Goal: Information Seeking & Learning: Learn about a topic

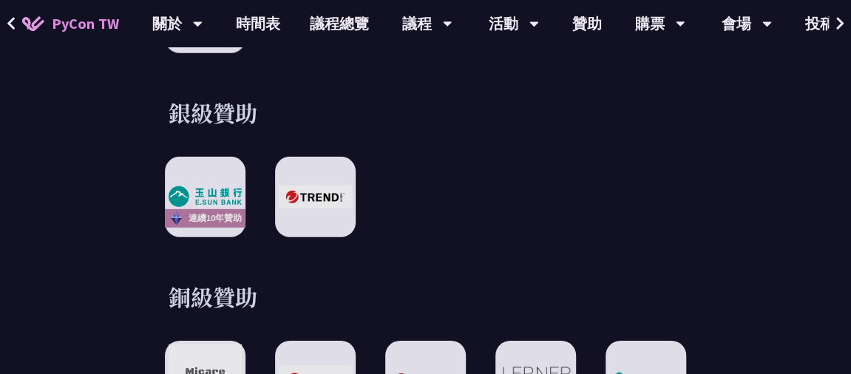
scroll to position [1922, 0]
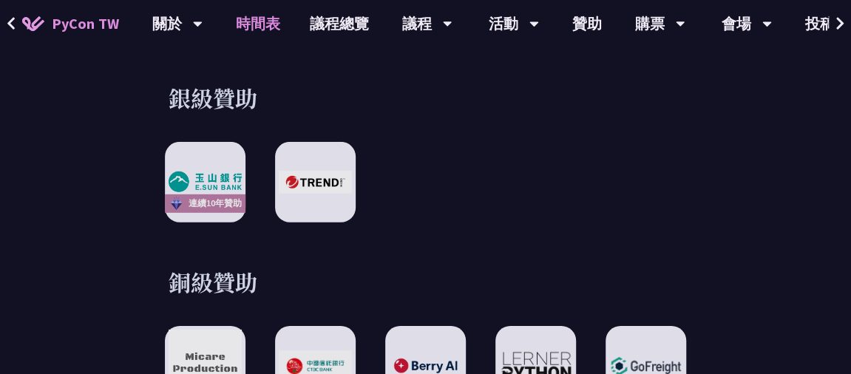
click at [272, 20] on link "時間表" at bounding box center [258, 23] width 74 height 47
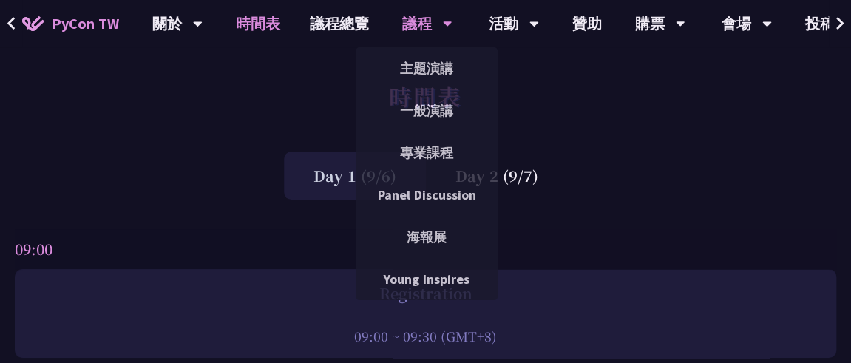
click at [432, 30] on div "議程" at bounding box center [427, 23] width 50 height 47
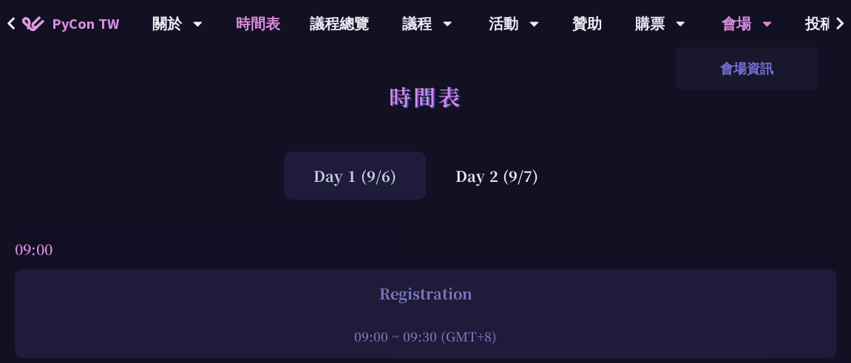
click at [744, 61] on link "會場資訊" at bounding box center [747, 68] width 142 height 35
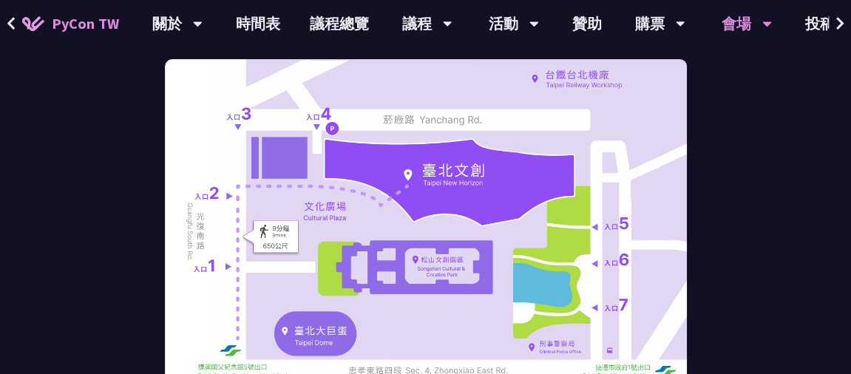
scroll to position [222, 0]
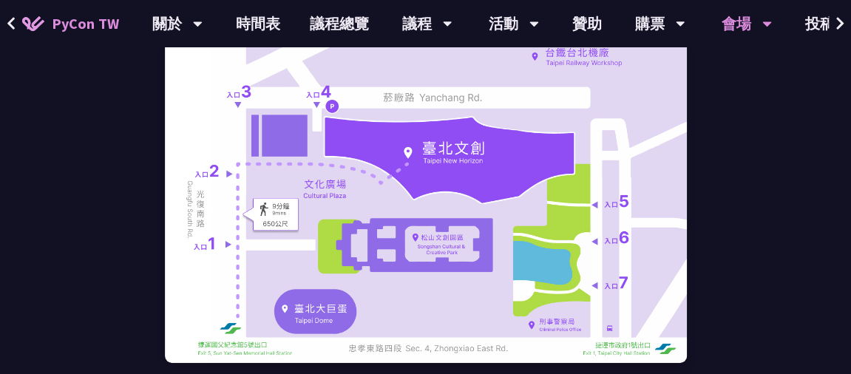
click at [498, 248] on img at bounding box center [426, 200] width 522 height 326
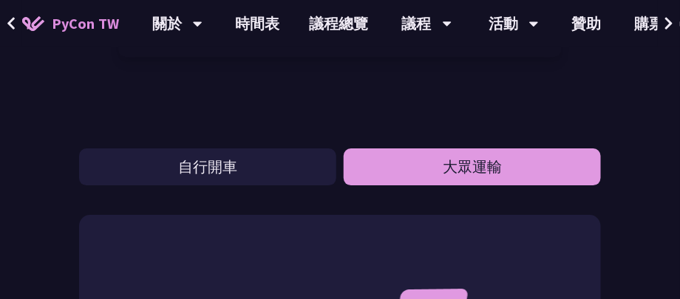
scroll to position [1015, 0]
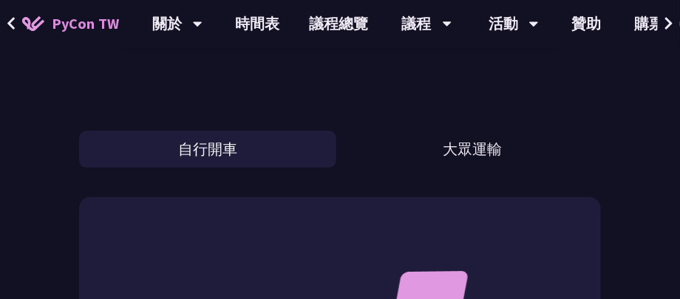
click at [251, 153] on button "自行開車" at bounding box center [207, 149] width 257 height 37
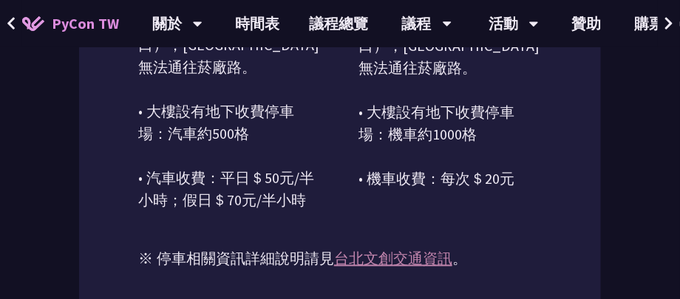
scroll to position [1725, 0]
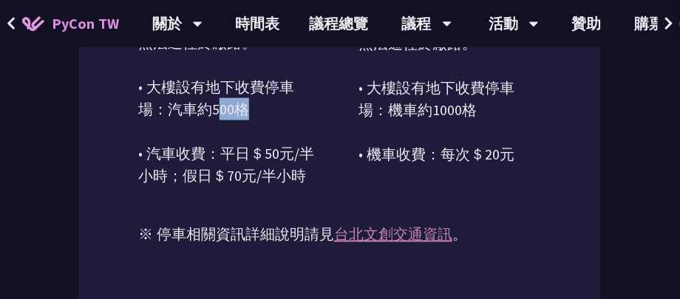
drag, startPoint x: 265, startPoint y: 152, endPoint x: 315, endPoint y: 165, distance: 51.8
click at [297, 157] on p "假日車流多，請多利用大眾交通工具！ 車輛請由「菸廠路」駛入（位於[GEOGRAPHIC_DATA]口），[GEOGRAPHIC_DATA]無法通往菸廠路。 •…" at bounding box center [229, 54] width 183 height 266
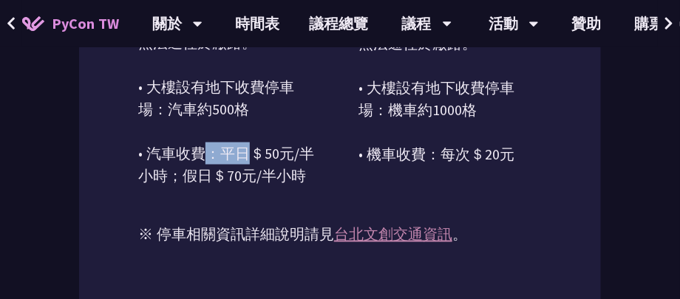
drag, startPoint x: 228, startPoint y: 173, endPoint x: 255, endPoint y: 173, distance: 27.3
click at [255, 173] on p "假日車流多，請多利用大眾交通工具！ 車輛請由「菸廠路」駛入（位於[GEOGRAPHIC_DATA]口），[GEOGRAPHIC_DATA]無法通往菸廠路。 •…" at bounding box center [229, 54] width 183 height 266
click at [266, 28] on link "時間表" at bounding box center [258, 23] width 74 height 47
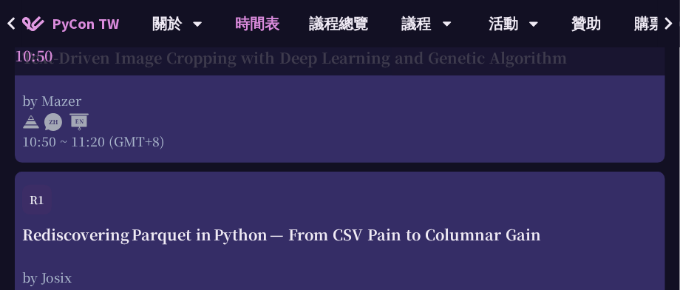
scroll to position [1360, 0]
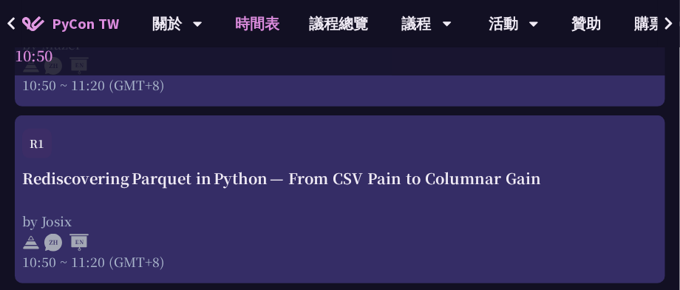
click at [237, 17] on link "時間表" at bounding box center [258, 23] width 74 height 47
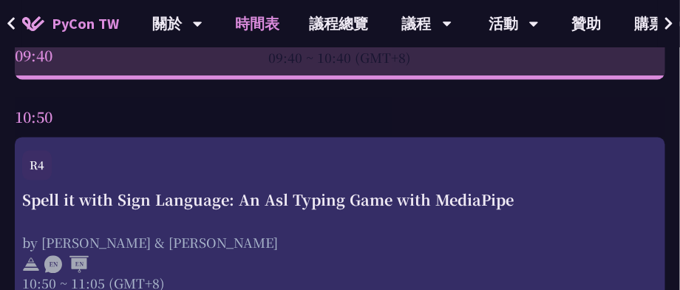
scroll to position [710, 0]
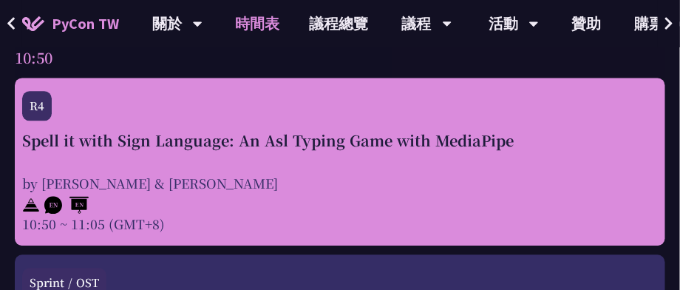
click at [38, 100] on div "R4" at bounding box center [37, 106] width 30 height 30
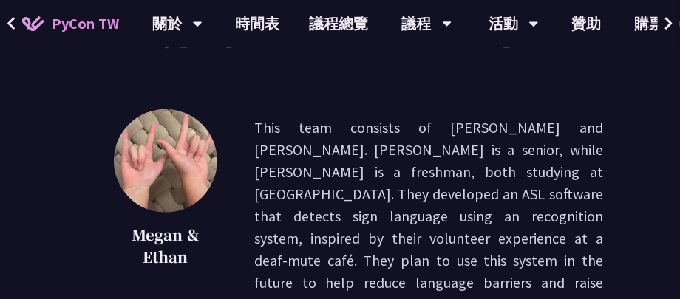
scroll to position [177, 0]
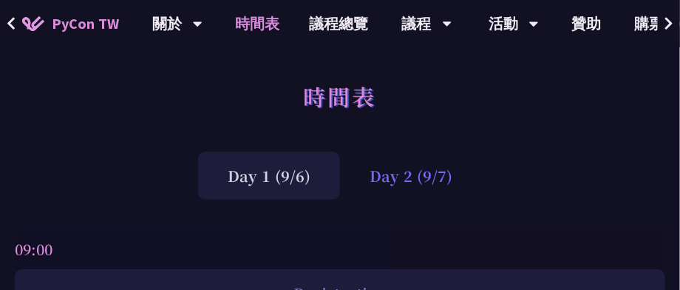
click at [398, 192] on div "Day 2 (9/7)" at bounding box center [411, 176] width 142 height 48
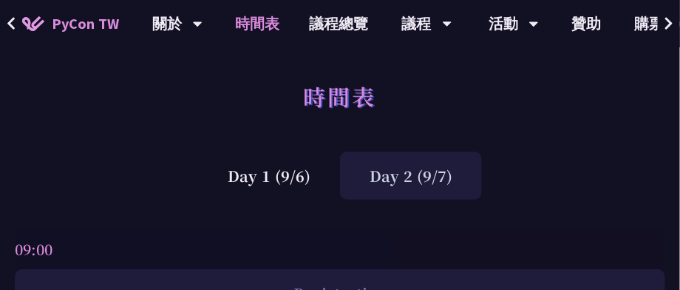
click at [424, 178] on div "Day 2 (9/7)" at bounding box center [411, 176] width 142 height 48
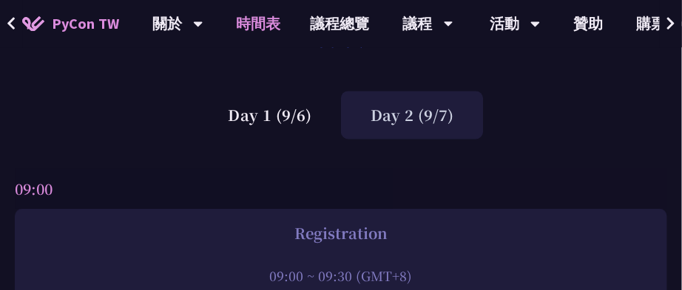
scroll to position [177, 0]
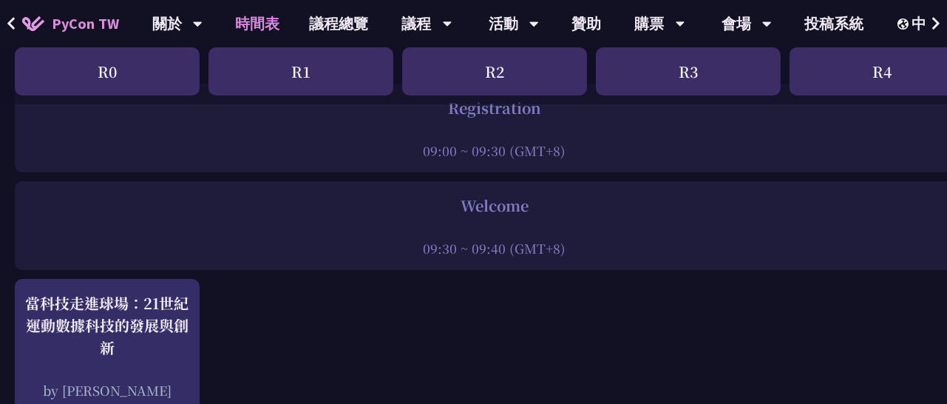
scroll to position [62, 0]
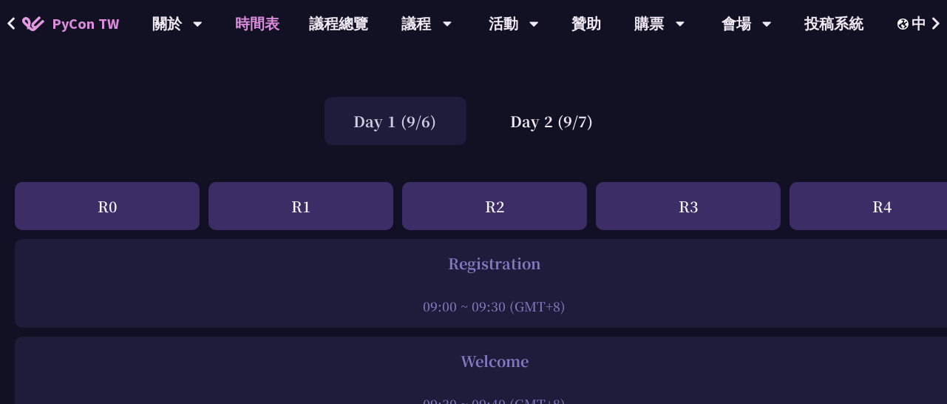
click at [387, 120] on div "Day 1 (9/6)" at bounding box center [395, 121] width 142 height 48
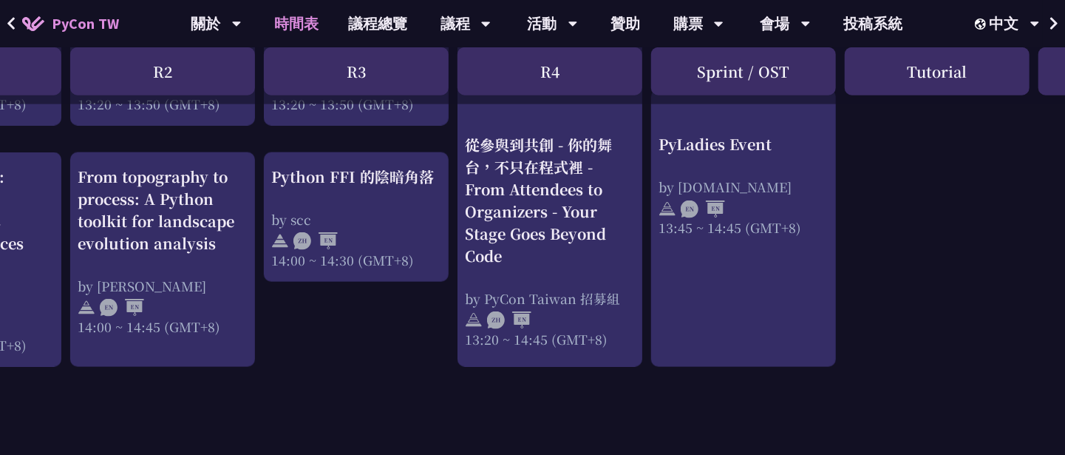
scroll to position [1522, 332]
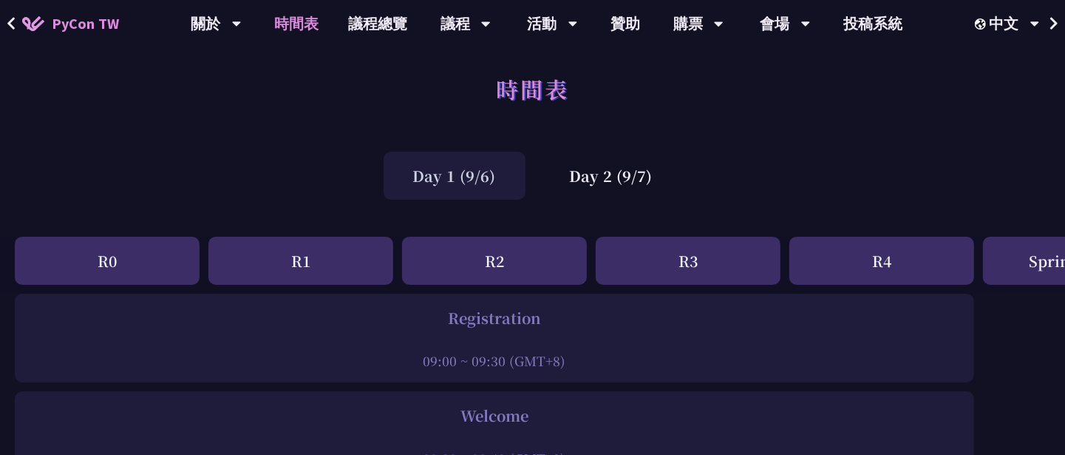
scroll to position [0, 0]
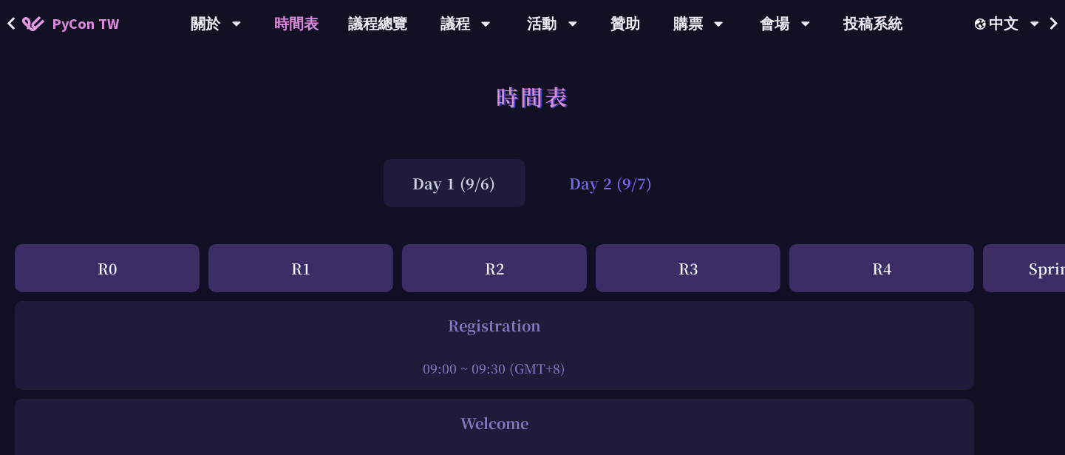
click at [566, 195] on div "Day 2 (9/7)" at bounding box center [611, 183] width 142 height 48
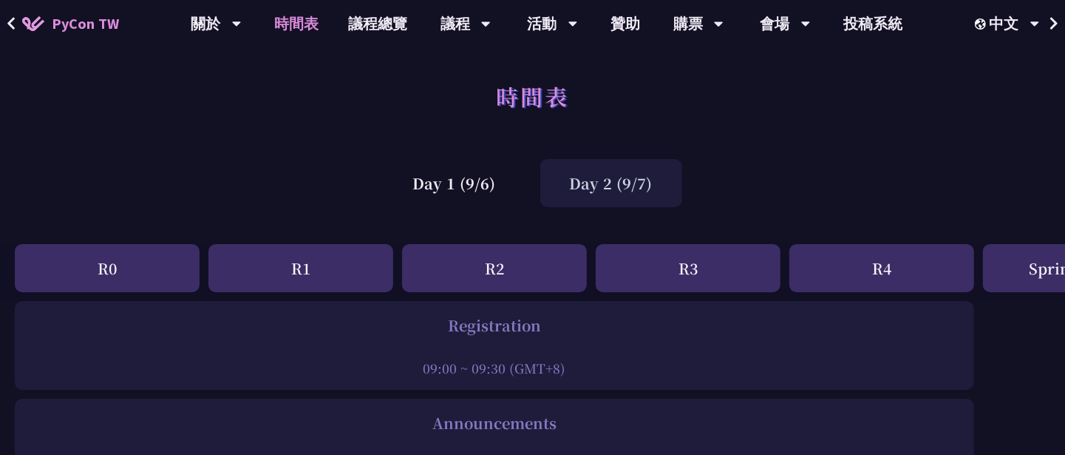
click at [566, 195] on div "Day 2 (9/7)" at bounding box center [611, 183] width 142 height 48
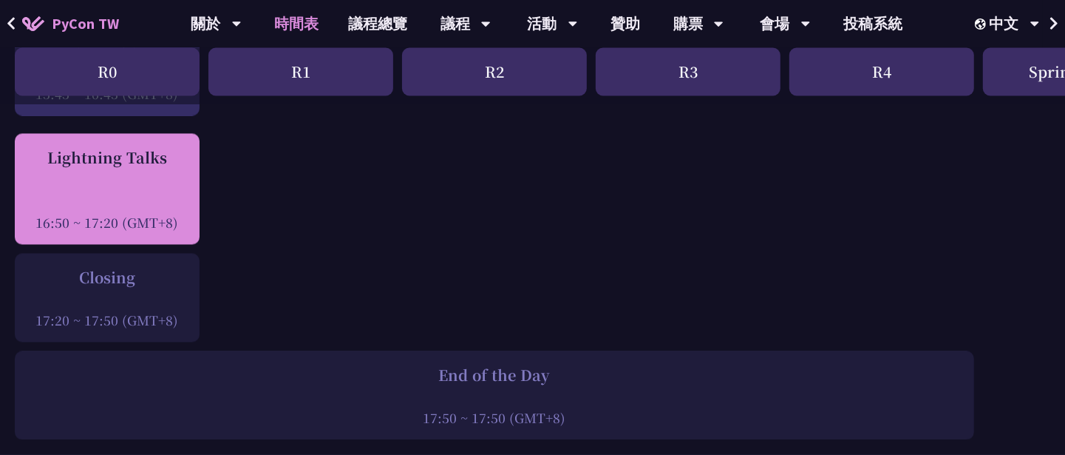
scroll to position [2125, 0]
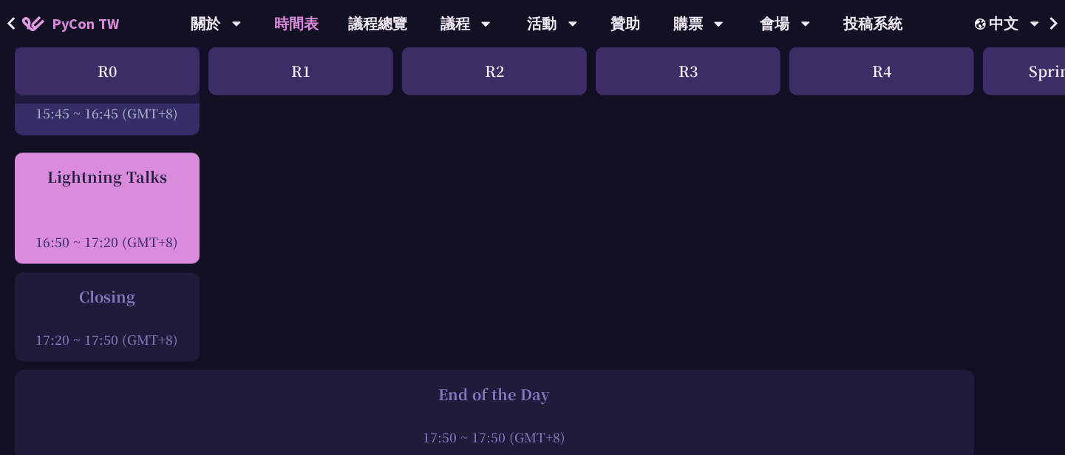
click at [132, 238] on div "16:50 ~ 17:20 (GMT+8)" at bounding box center [107, 242] width 170 height 18
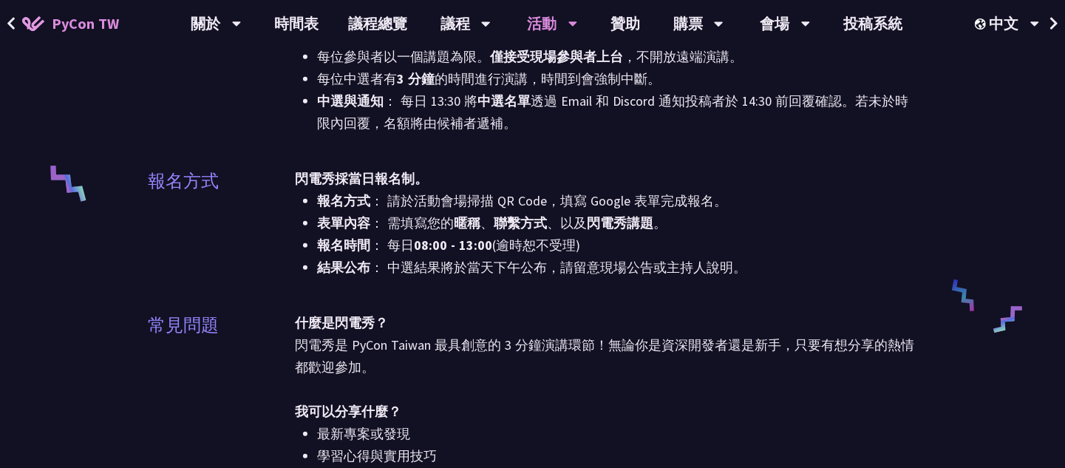
scroll to position [646, 0]
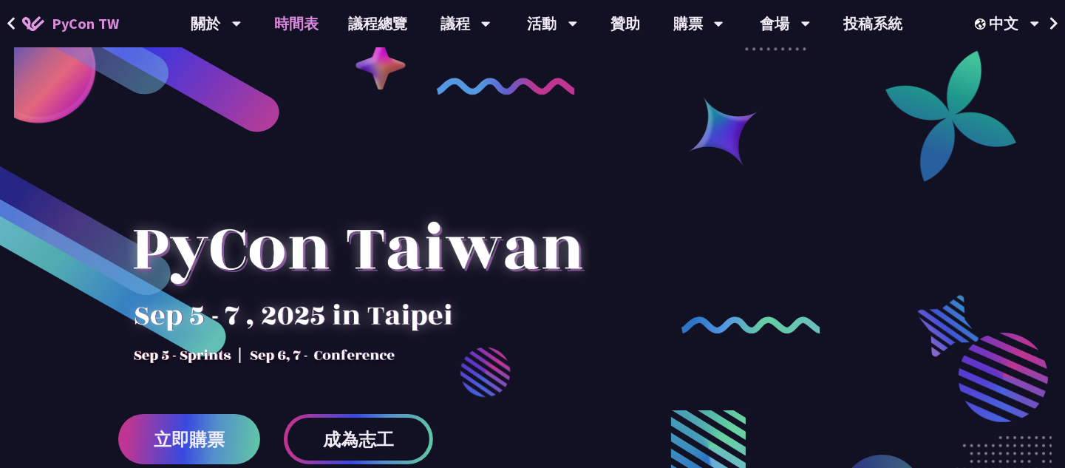
click at [288, 22] on link "時間表" at bounding box center [296, 23] width 74 height 47
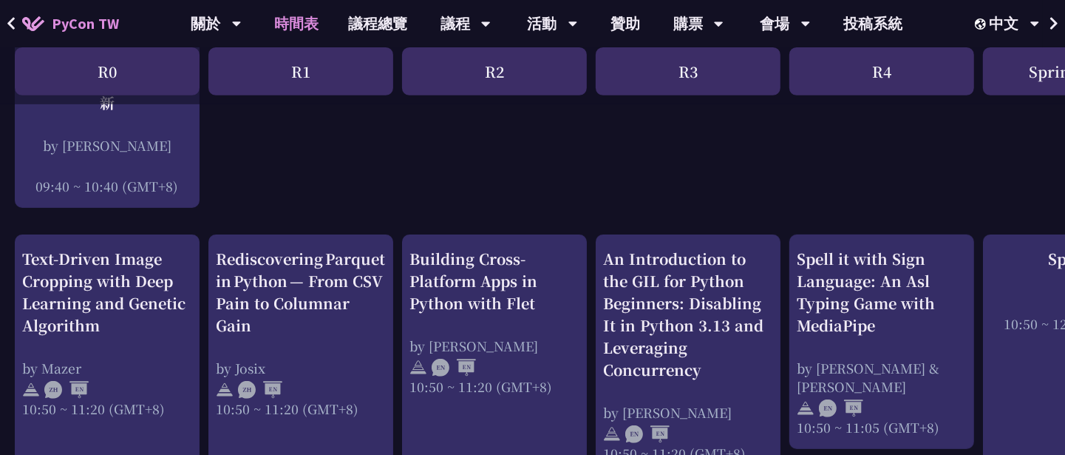
scroll to position [554, 0]
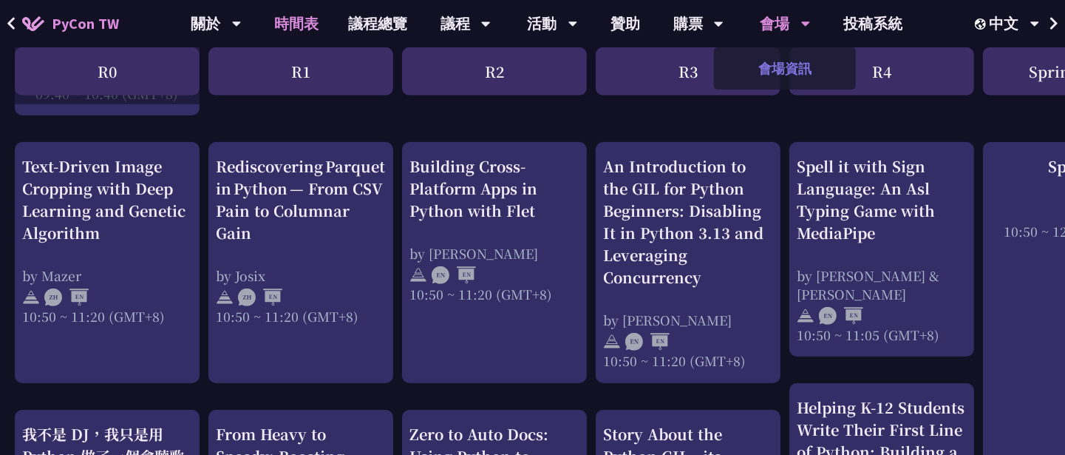
click at [781, 55] on link "會場資訊" at bounding box center [785, 68] width 142 height 35
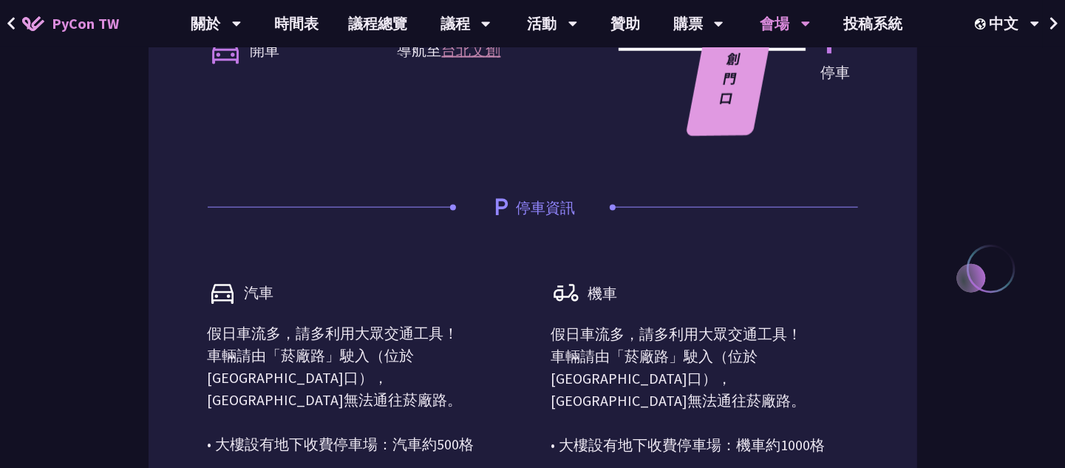
scroll to position [1571, 0]
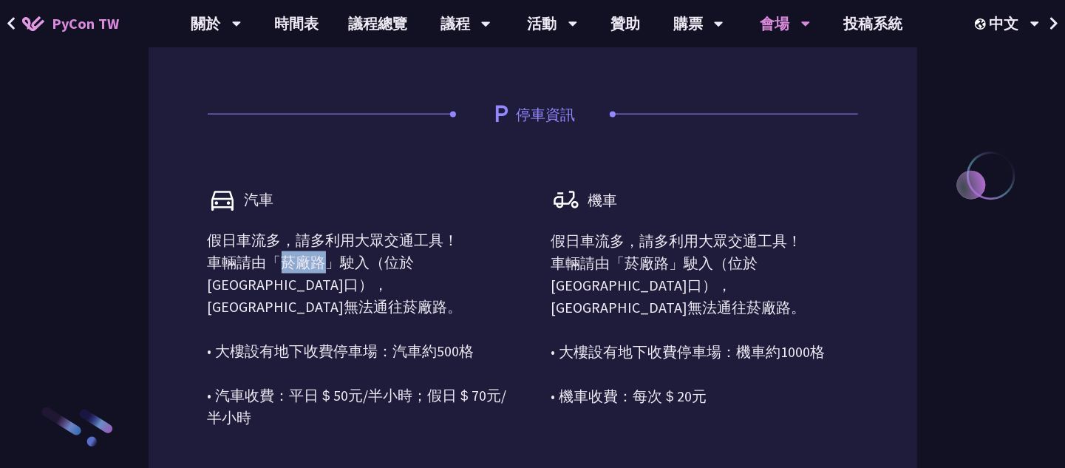
drag, startPoint x: 281, startPoint y: 263, endPoint x: 330, endPoint y: 265, distance: 49.6
click at [330, 265] on p "假日車流多，請多利用大眾交通工具！ 車輛請由「菸廠路」駛入（位於[GEOGRAPHIC_DATA]口），[GEOGRAPHIC_DATA]無法通往菸廠路。 •…" at bounding box center [361, 329] width 307 height 200
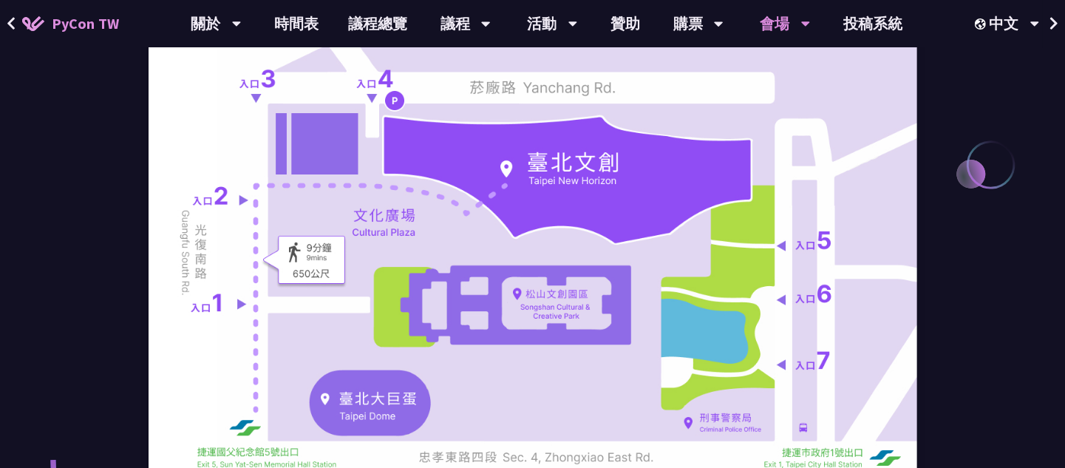
scroll to position [276, 0]
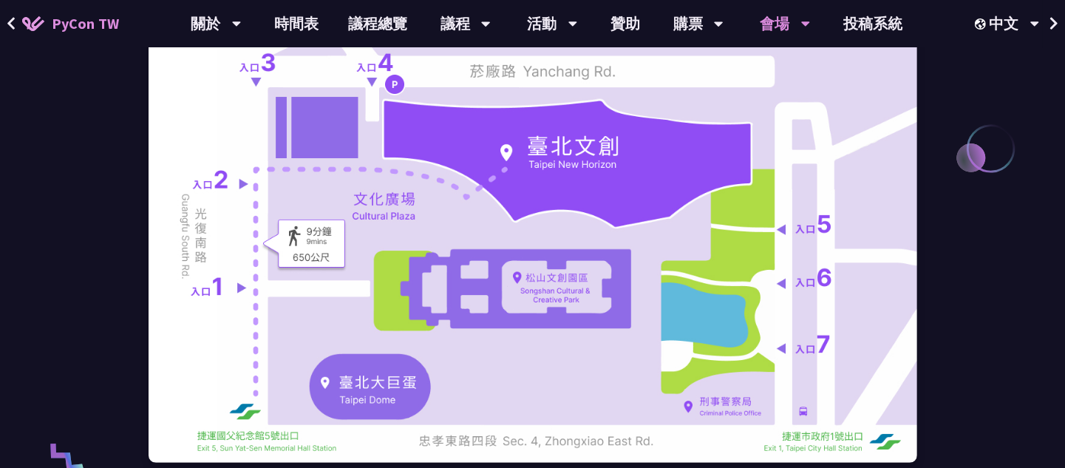
drag, startPoint x: 395, startPoint y: 270, endPoint x: 1035, endPoint y: 313, distance: 641.6
